Goal: Navigation & Orientation: Locate item on page

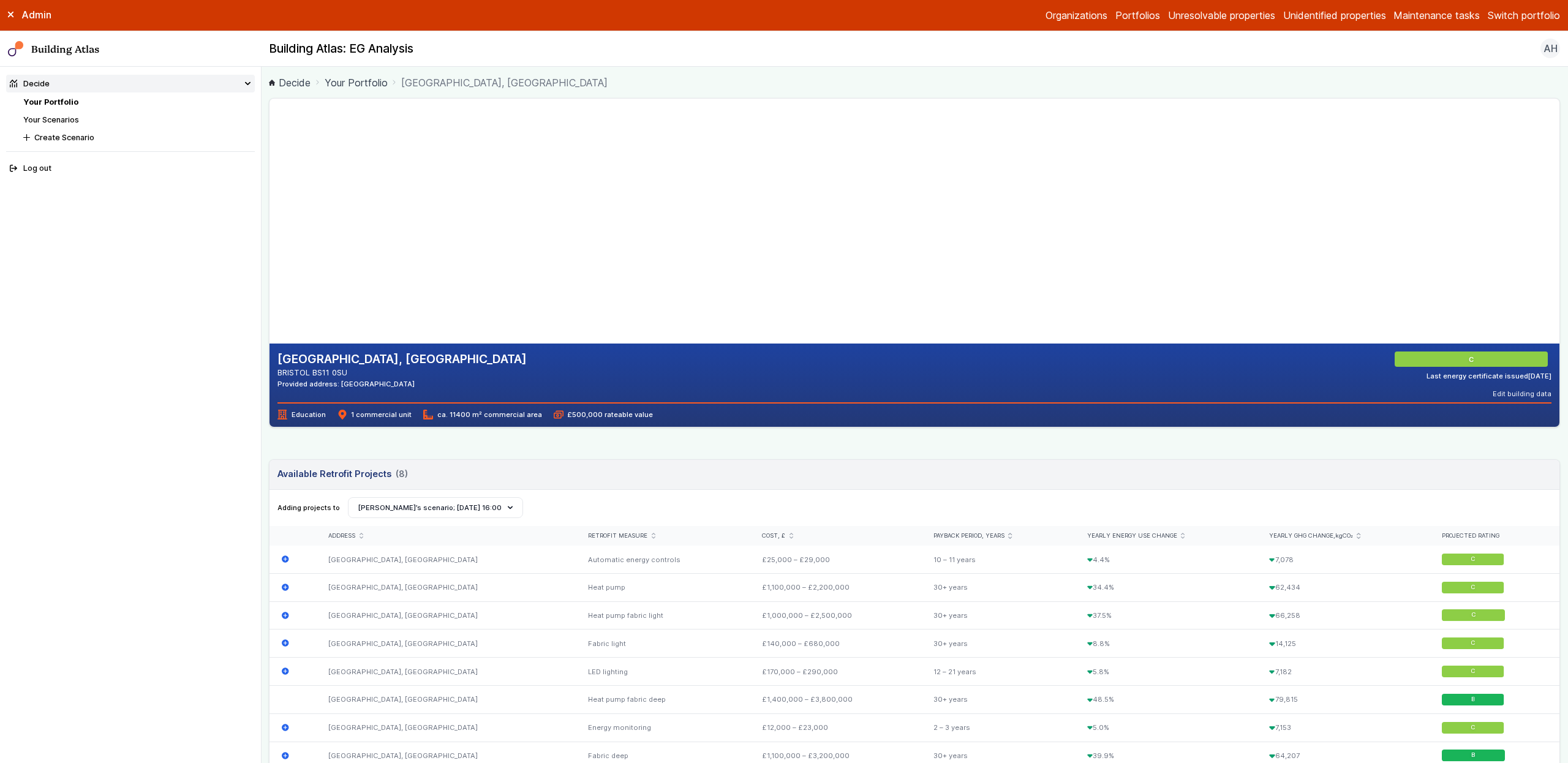
drag, startPoint x: 591, startPoint y: 244, endPoint x: 591, endPoint y: 271, distance: 27.0
click at [269, 274] on gmp-map-3d at bounding box center [269, 221] width 0 height 245
drag, startPoint x: 613, startPoint y: 239, endPoint x: 475, endPoint y: 141, distance: 169.3
drag, startPoint x: 537, startPoint y: 189, endPoint x: 679, endPoint y: 203, distance: 142.7
click at [269, 203] on gmp-map-3d at bounding box center [269, 221] width 0 height 245
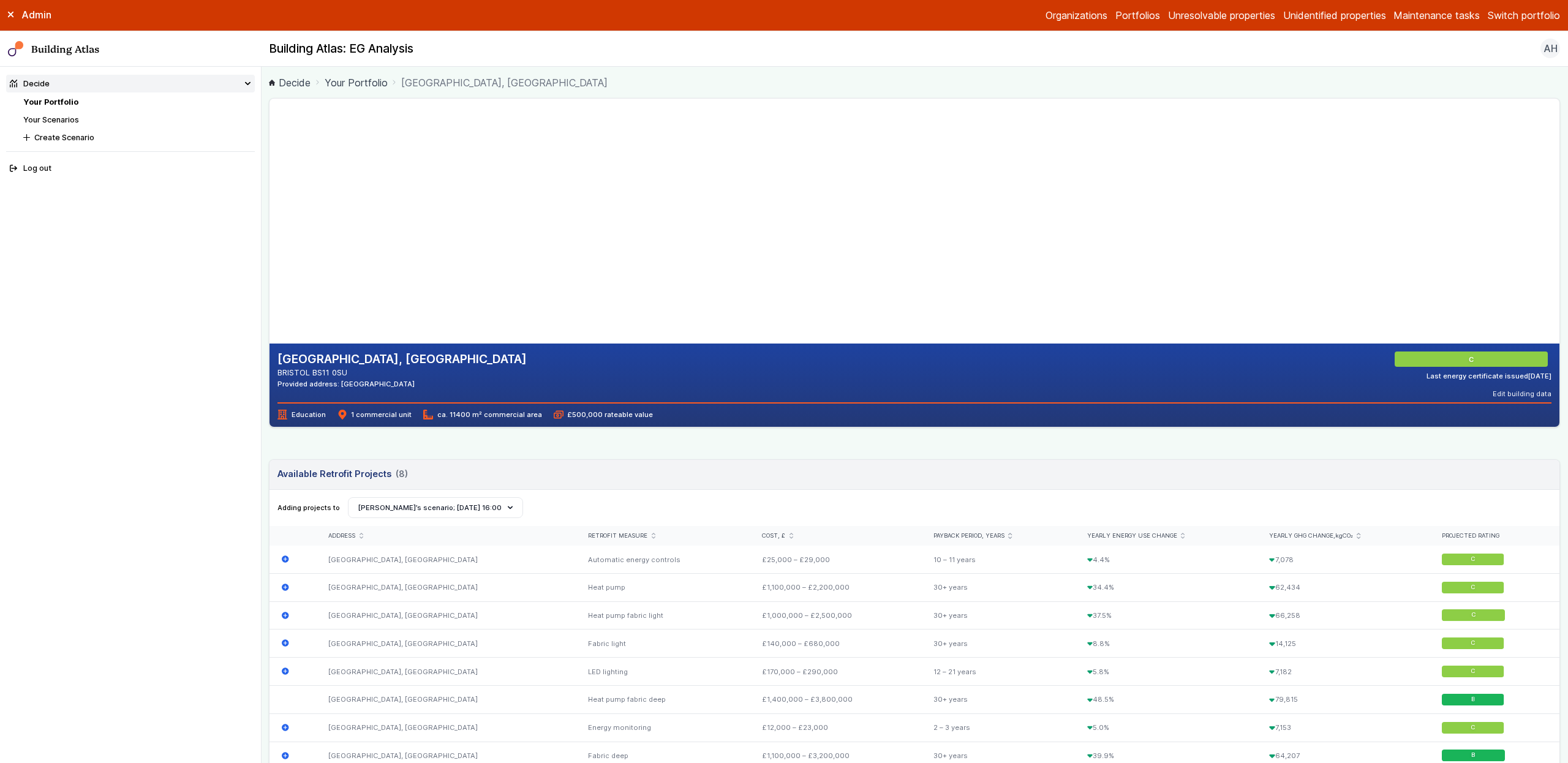
drag, startPoint x: 650, startPoint y: 200, endPoint x: 445, endPoint y: 79, distance: 238.0
drag, startPoint x: 598, startPoint y: 206, endPoint x: 692, endPoint y: 335, distance: 159.6
click at [269, 333] on gmp-map-3d at bounding box center [269, 221] width 0 height 245
drag, startPoint x: 609, startPoint y: 284, endPoint x: 559, endPoint y: 295, distance: 51.2
click at [269, 297] on gmp-map-3d at bounding box center [269, 221] width 0 height 245
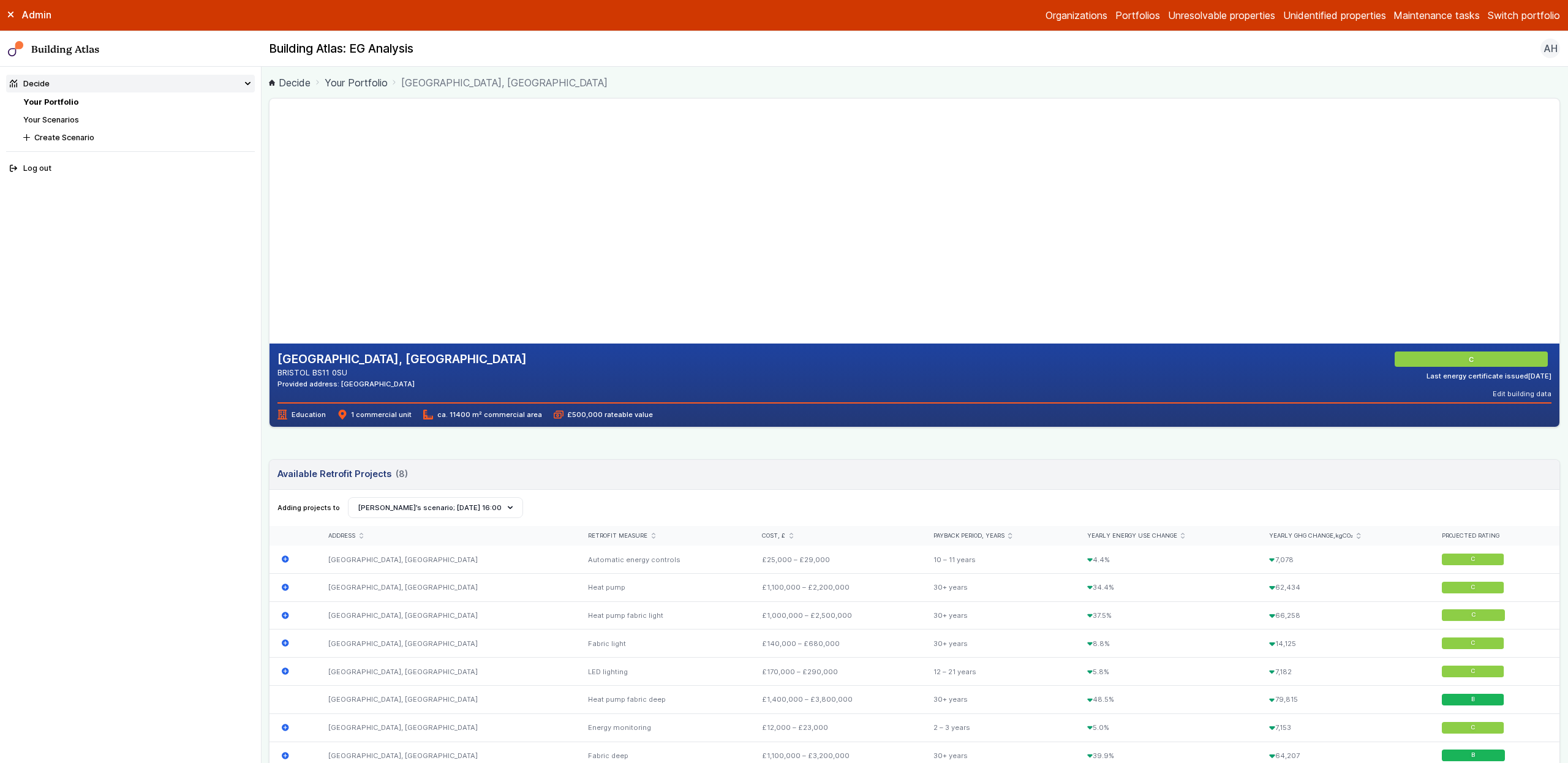
drag, startPoint x: 570, startPoint y: 248, endPoint x: 248, endPoint y: 259, distance: 322.2
drag, startPoint x: 427, startPoint y: 218, endPoint x: 525, endPoint y: 177, distance: 106.2
click at [269, 178] on gmp-map-3d at bounding box center [269, 221] width 0 height 245
drag, startPoint x: 604, startPoint y: 196, endPoint x: 571, endPoint y: 349, distance: 156.5
drag, startPoint x: 500, startPoint y: 189, endPoint x: 500, endPoint y: 218, distance: 29.0
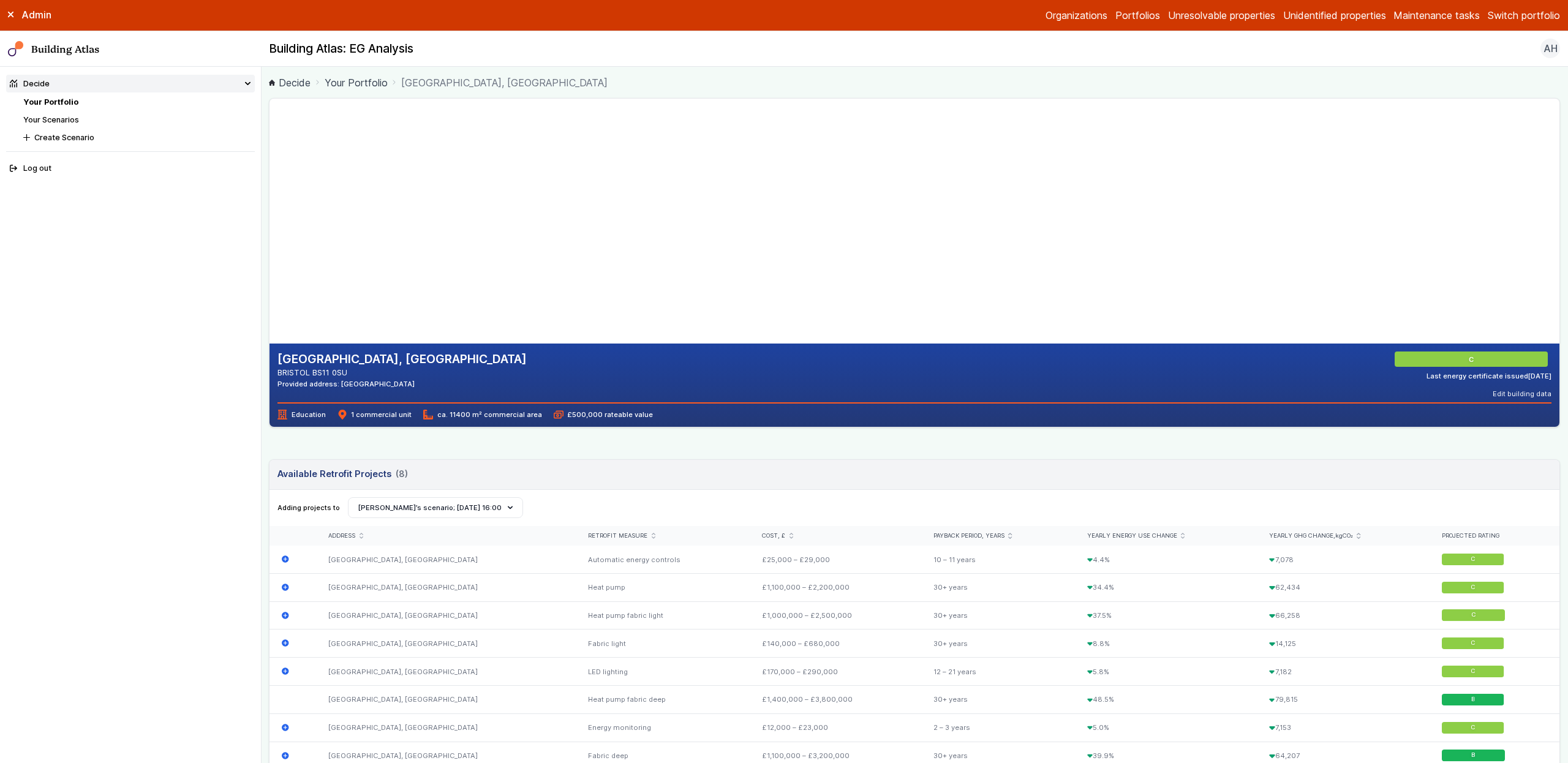
drag, startPoint x: 447, startPoint y: 200, endPoint x: 597, endPoint y: 212, distance: 150.5
click at [269, 212] on gmp-map-3d at bounding box center [269, 221] width 0 height 245
drag, startPoint x: 582, startPoint y: 171, endPoint x: 733, endPoint y: 196, distance: 153.1
drag, startPoint x: 561, startPoint y: 207, endPoint x: 678, endPoint y: 203, distance: 117.1
drag, startPoint x: 548, startPoint y: 201, endPoint x: 472, endPoint y: 151, distance: 91.0
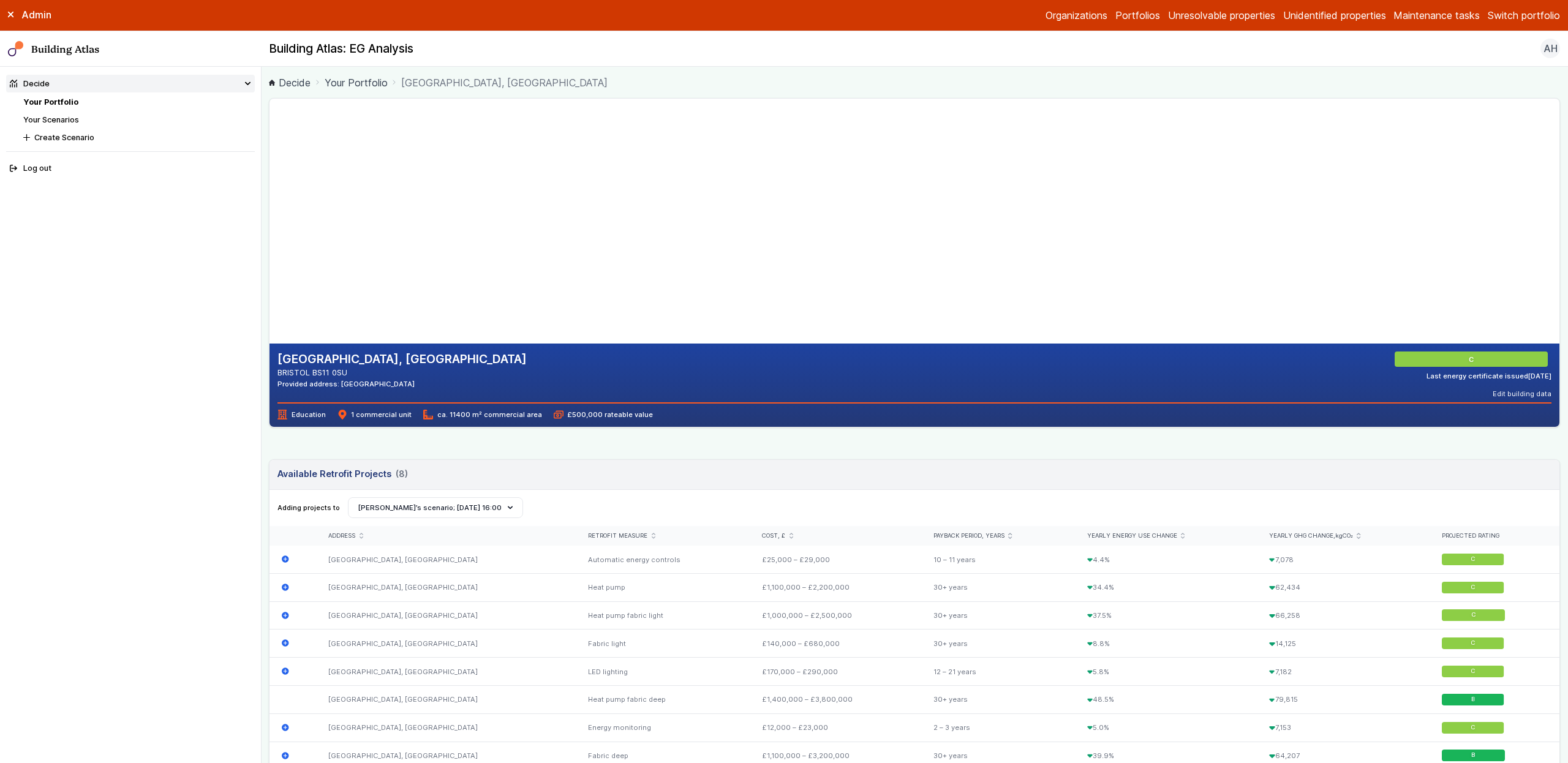
click at [269, 158] on gmp-map-3d at bounding box center [269, 221] width 0 height 245
drag, startPoint x: 531, startPoint y: 203, endPoint x: 511, endPoint y: 206, distance: 20.2
click at [269, 206] on gmp-map-3d at bounding box center [269, 221] width 0 height 245
drag, startPoint x: 544, startPoint y: 200, endPoint x: 449, endPoint y: 192, distance: 95.3
drag, startPoint x: 449, startPoint y: 192, endPoint x: 652, endPoint y: 203, distance: 203.3
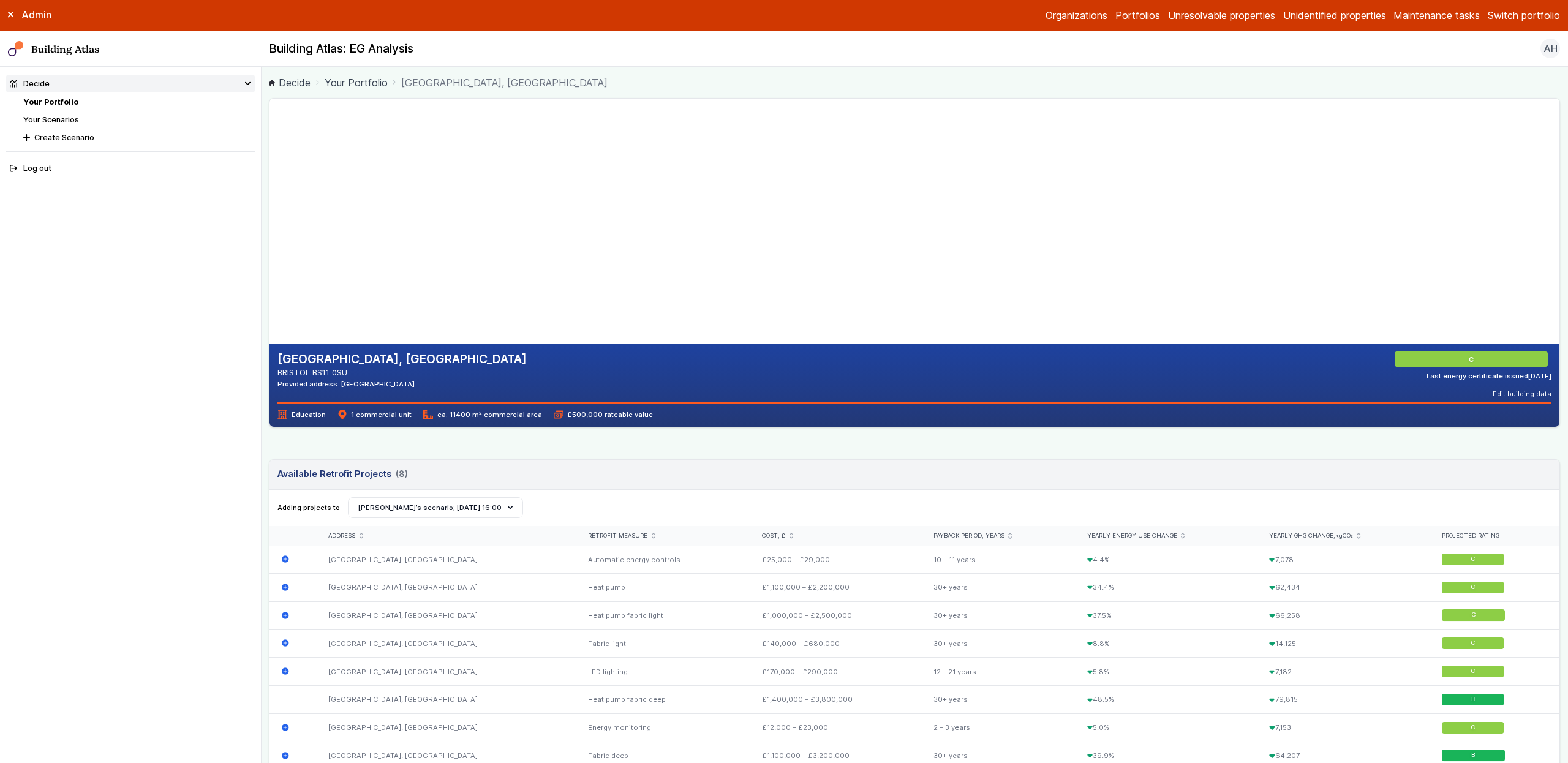
drag, startPoint x: 455, startPoint y: 202, endPoint x: 580, endPoint y: 200, distance: 125.0
drag, startPoint x: 527, startPoint y: 199, endPoint x: 622, endPoint y: 206, distance: 95.3
click at [269, 206] on gmp-map-3d at bounding box center [269, 221] width 0 height 245
drag, startPoint x: 515, startPoint y: 211, endPoint x: 598, endPoint y: 212, distance: 83.0
click at [269, 211] on gmp-map-3d at bounding box center [269, 221] width 0 height 245
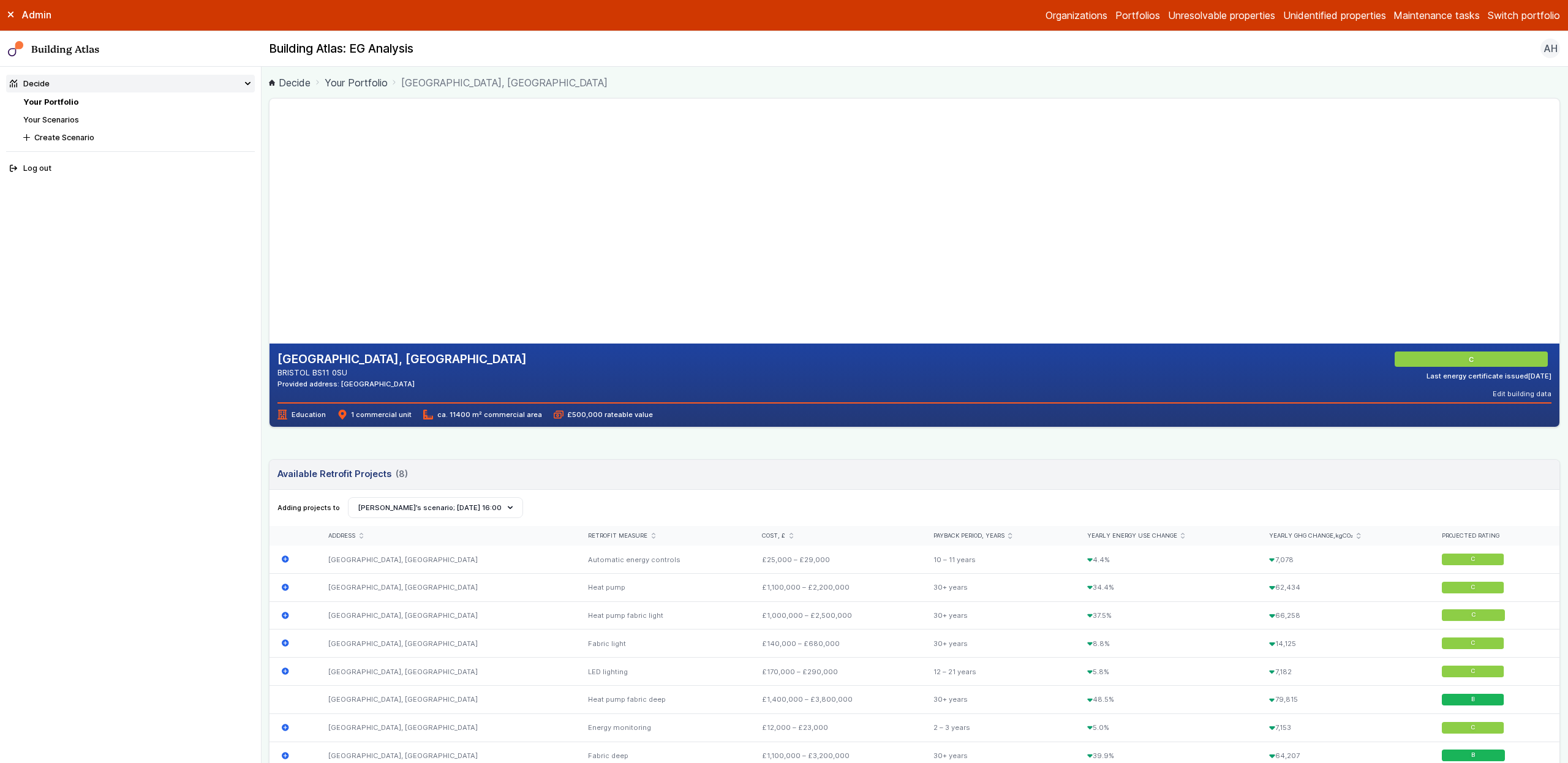
drag, startPoint x: 514, startPoint y: 207, endPoint x: 367, endPoint y: 184, distance: 148.8
drag, startPoint x: 479, startPoint y: 206, endPoint x: 460, endPoint y: 209, distance: 19.2
click at [269, 208] on gmp-map-3d at bounding box center [269, 221] width 0 height 245
drag, startPoint x: 479, startPoint y: 209, endPoint x: 709, endPoint y: 234, distance: 231.4
click at [269, 234] on gmp-map-3d at bounding box center [269, 221] width 0 height 245
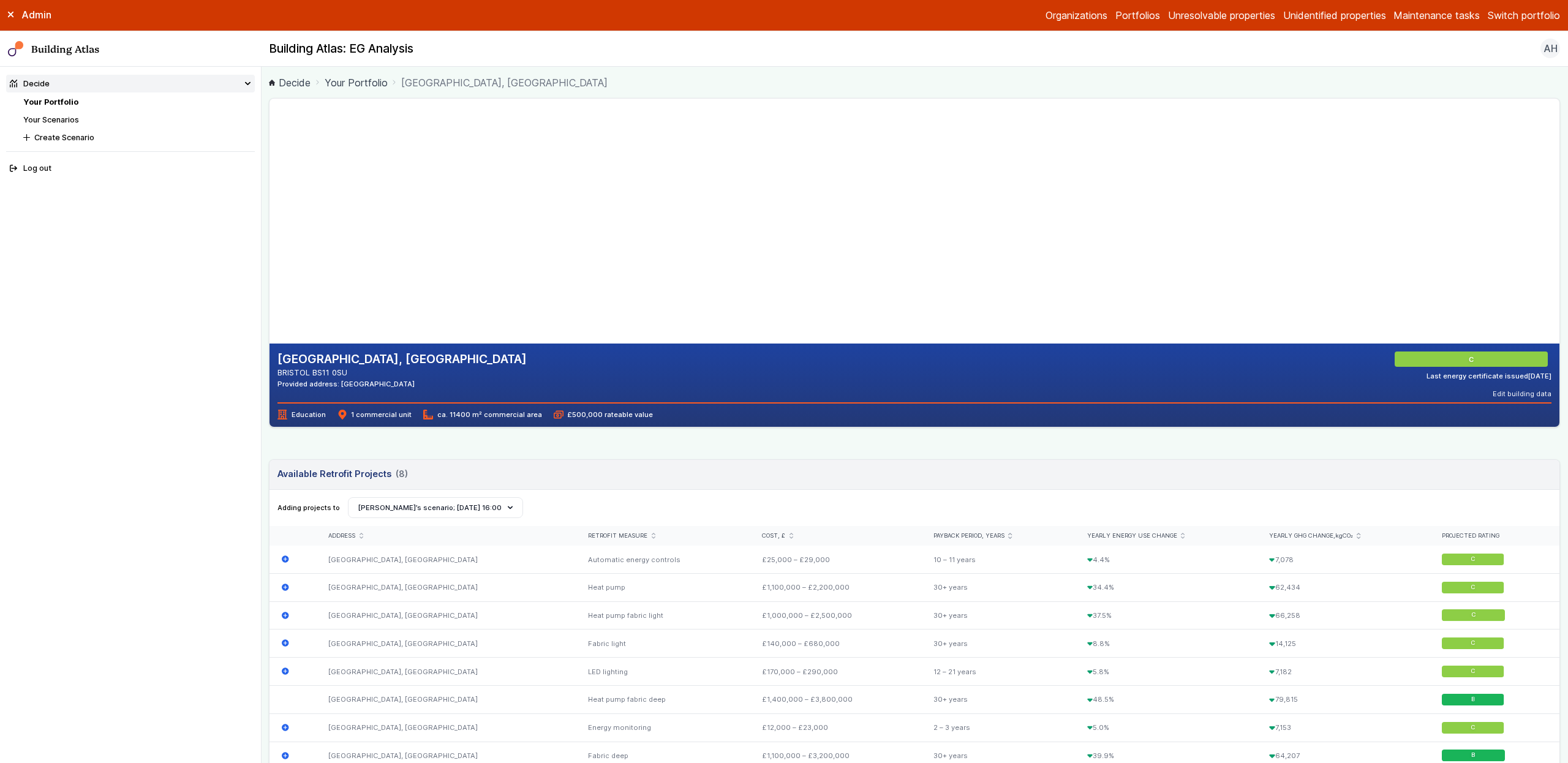
drag, startPoint x: 691, startPoint y: 234, endPoint x: 677, endPoint y: 241, distance: 15.7
click at [269, 241] on gmp-map-3d at bounding box center [269, 221] width 0 height 245
drag, startPoint x: 534, startPoint y: 200, endPoint x: 436, endPoint y: 185, distance: 99.1
drag, startPoint x: 678, startPoint y: 209, endPoint x: 780, endPoint y: 214, distance: 102.1
click at [269, 214] on gmp-map-3d at bounding box center [269, 221] width 0 height 245
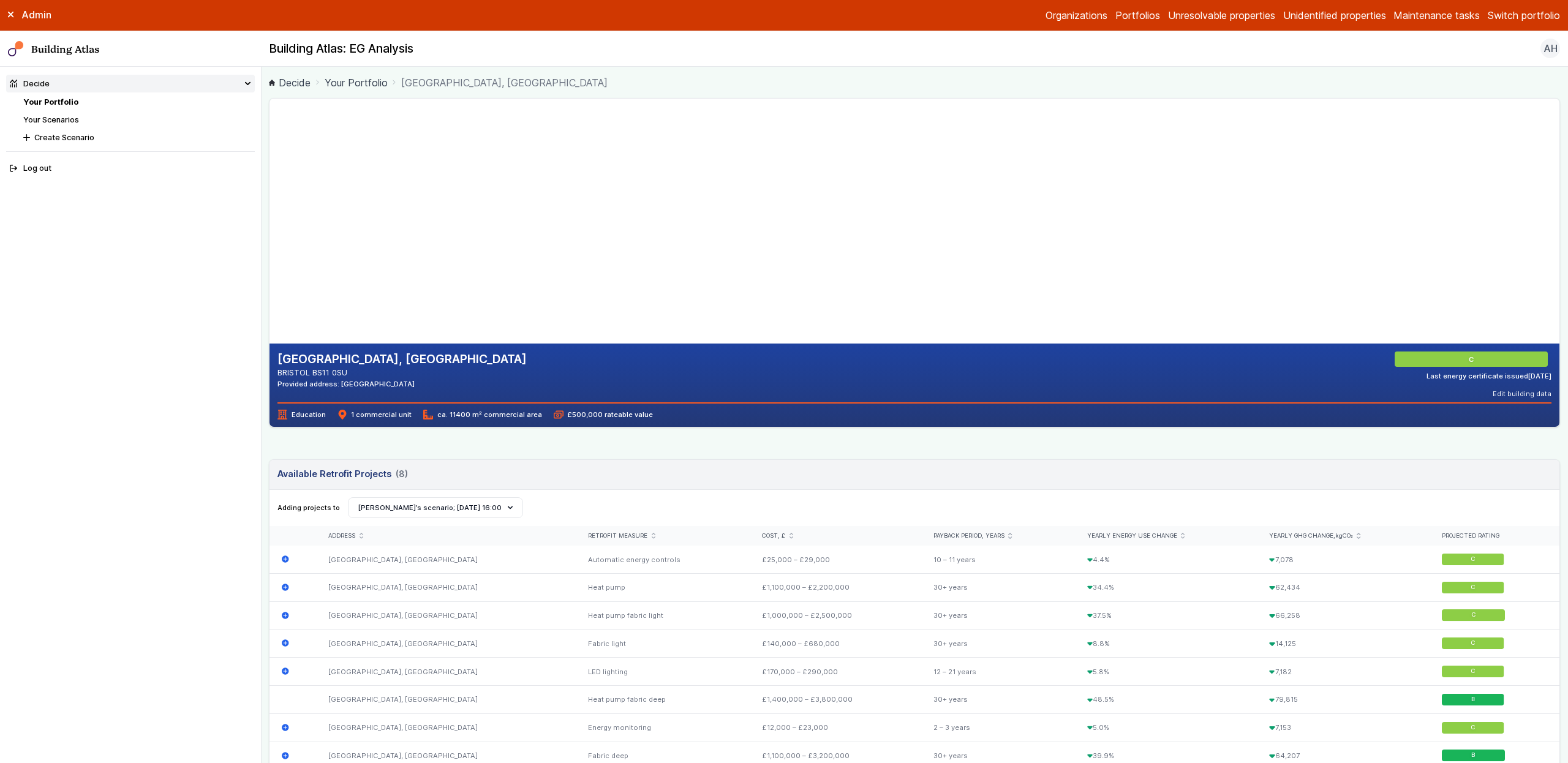
drag, startPoint x: 739, startPoint y: 212, endPoint x: 741, endPoint y: 197, distance: 15.1
drag, startPoint x: 705, startPoint y: 235, endPoint x: 637, endPoint y: 300, distance: 94.1
drag, startPoint x: 664, startPoint y: 264, endPoint x: 659, endPoint y: 227, distance: 37.3
click at [269, 229] on gmp-map-3d at bounding box center [269, 221] width 0 height 245
drag, startPoint x: 640, startPoint y: 211, endPoint x: 637, endPoint y: 250, distance: 39.1
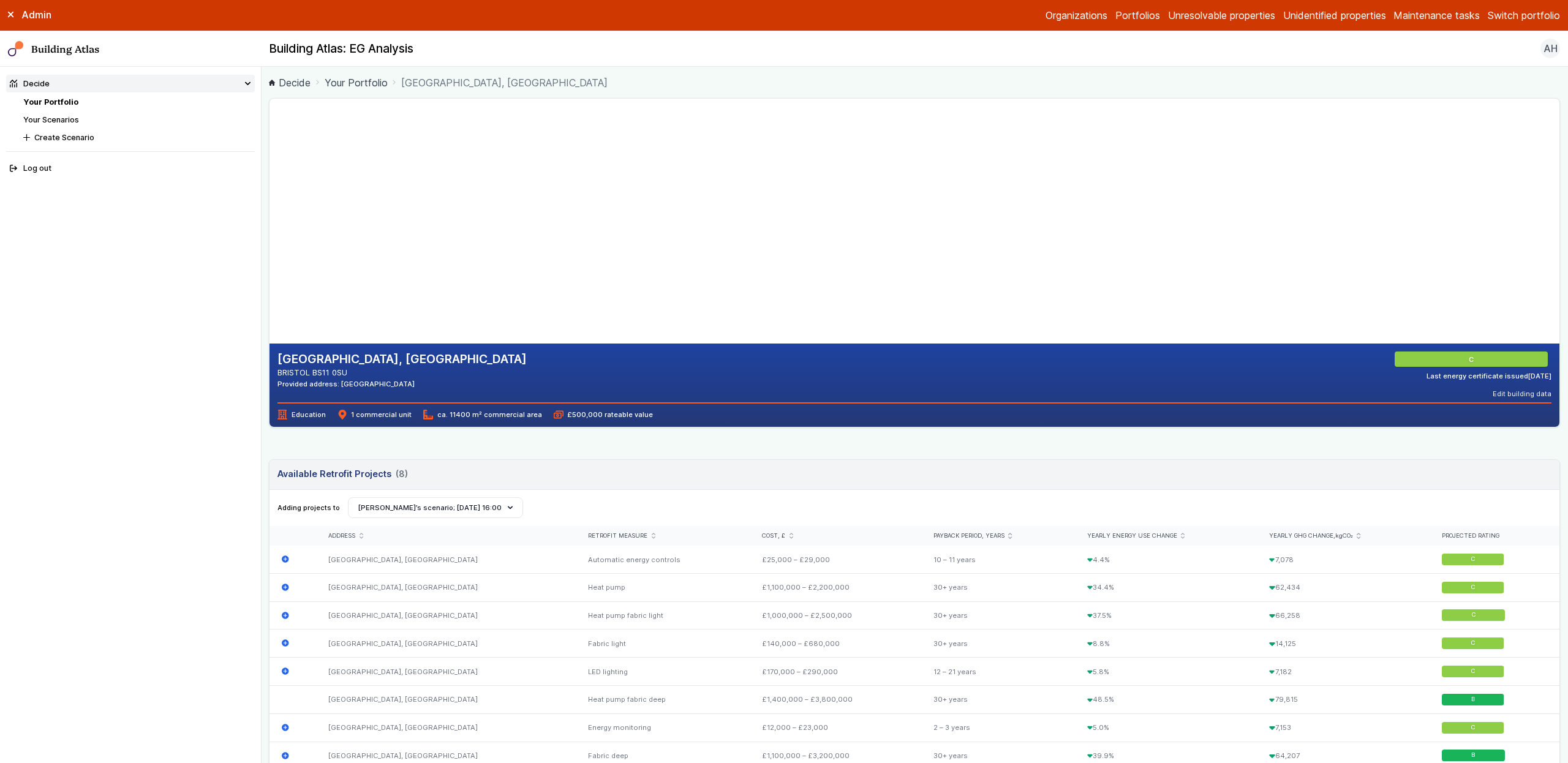
click at [269, 188] on gmp-map-3d at bounding box center [269, 221] width 0 height 245
drag
click at [269, 266] on gmp-map-3d at bounding box center [269, 221] width 0 height 245
click at [269, 269] on gmp-map-3d at bounding box center [269, 221] width 0 height 245
click at [269, 255] on gmp-map-3d at bounding box center [269, 221] width 0 height 245
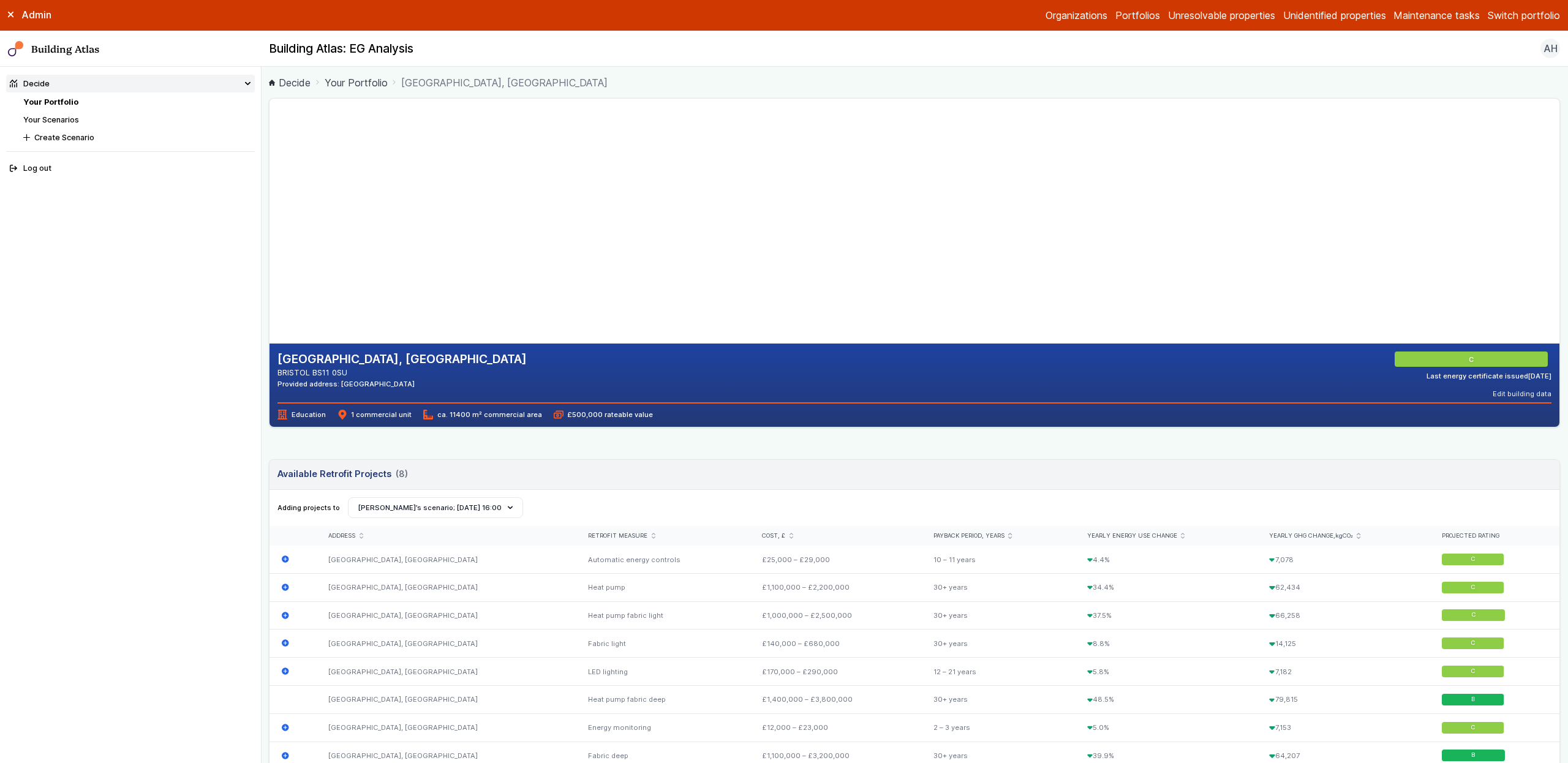
click at [269, 206] on gmp-map-3d at bounding box center [269, 221] width 0 height 245
click at [269, 199] on gmp-map-3d at bounding box center [269, 221] width 0 height 245
click at [269, 191] on gmp-map-3d at bounding box center [269, 221] width 0 height 245
click at [269, 262] on gmp-map-3d at bounding box center [269, 221] width 0 height 245
click at [269, 216] on gmp-map-3d at bounding box center [269, 221] width 0 height 245
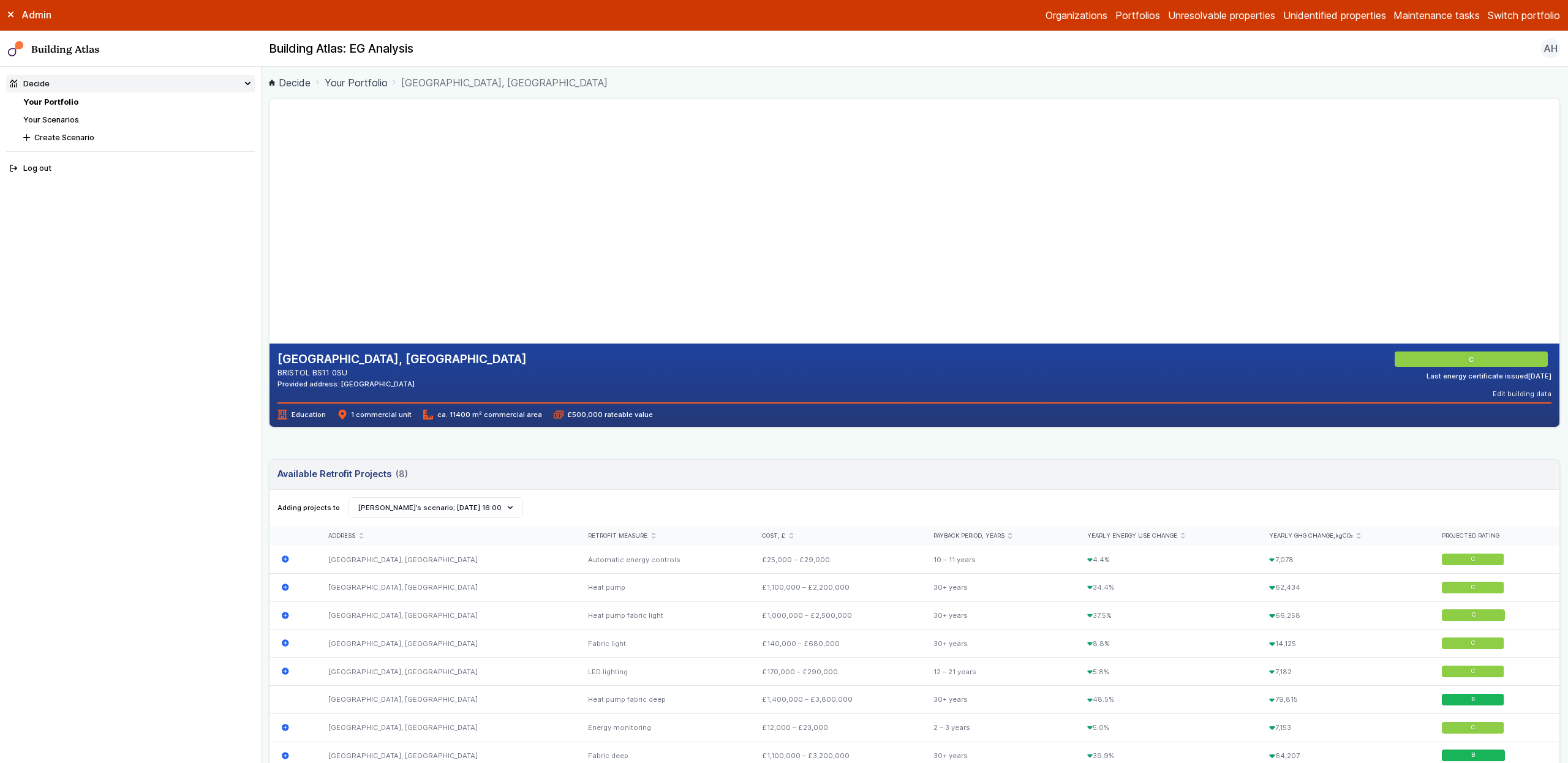
click at [269, 187] on gmp-map-3d at bounding box center [269, 221] width 0 height 245
click at [269, 151] on gmp-map-3d at bounding box center [269, 221] width 0 height 245
click at [269, 224] on gmp-map-3d at bounding box center [269, 221] width 0 height 245
click at [269, 218] on gmp-map-3d at bounding box center [269, 221] width 0 height 245
click at [269, 225] on gmp-map-3d at bounding box center [269, 221] width 0 height 245
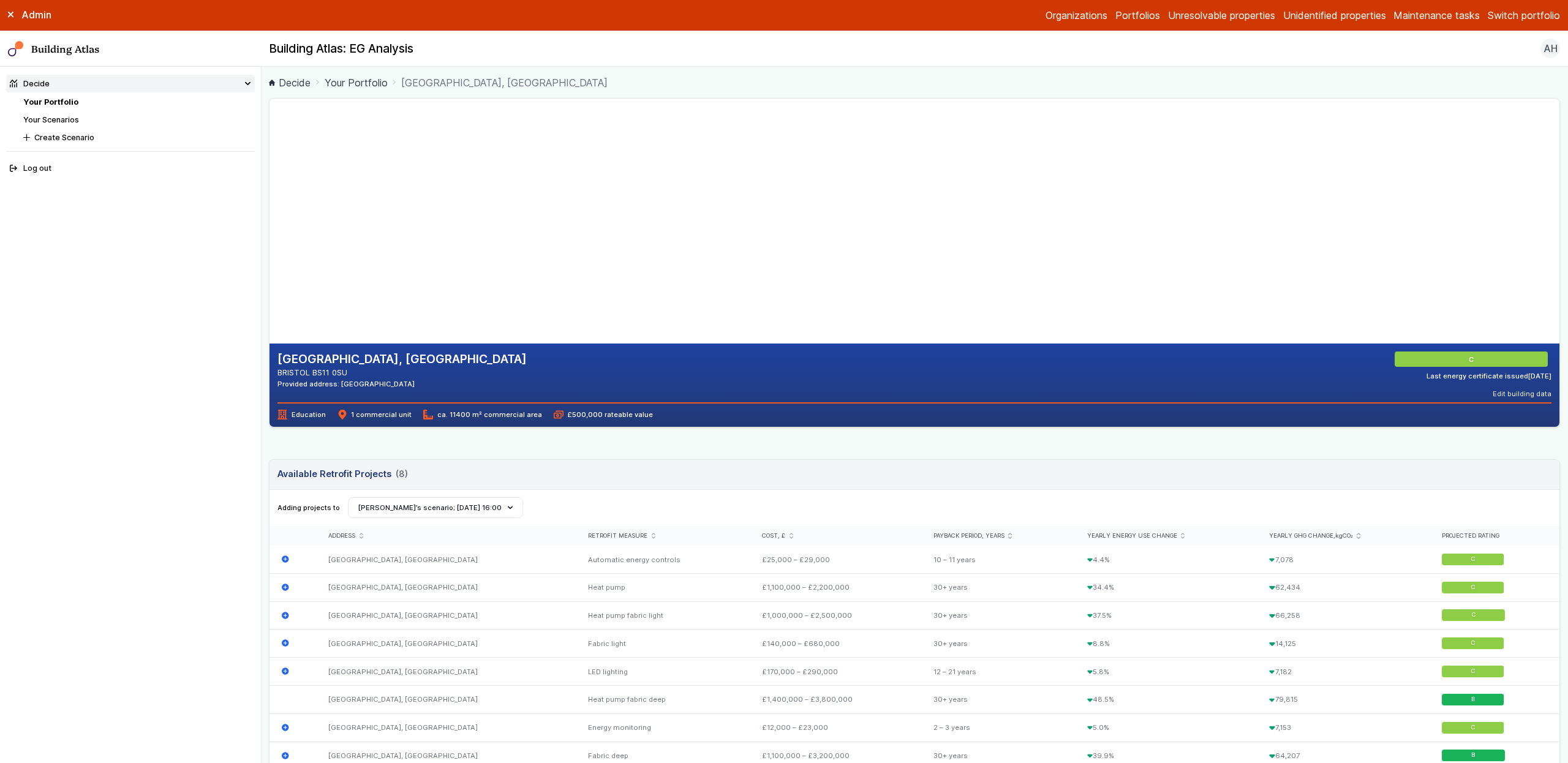
click at [269, 239] on gmp-map-3d at bounding box center [269, 221] width 0 height 245
